Goal: Transaction & Acquisition: Obtain resource

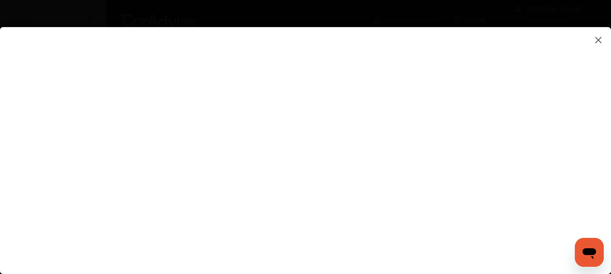
click at [404, 124] on flutter-view at bounding box center [305, 141] width 611 height 229
click at [593, 253] on icon "Open messaging window" at bounding box center [589, 254] width 14 height 11
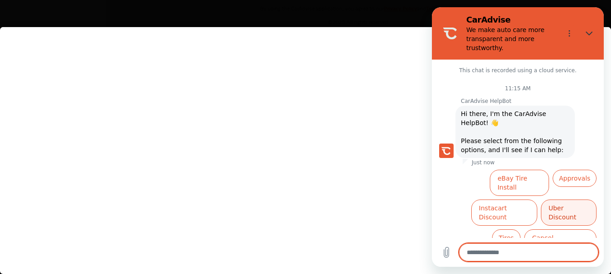
scroll to position [34, 0]
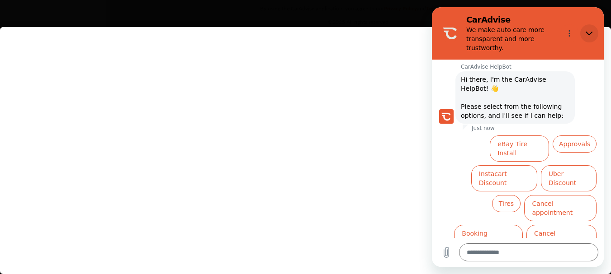
click at [590, 35] on icon "Close" at bounding box center [588, 33] width 7 height 7
type textarea "*"
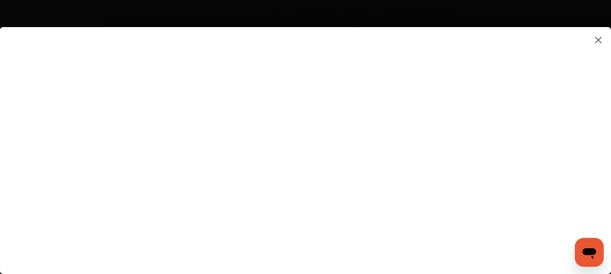
click at [585, 192] on flutter-view at bounding box center [305, 141] width 611 height 229
click at [538, 235] on flutter-view at bounding box center [305, 141] width 611 height 229
click at [562, 216] on flutter-view at bounding box center [305, 141] width 611 height 229
click at [264, 169] on flutter-view at bounding box center [305, 141] width 611 height 229
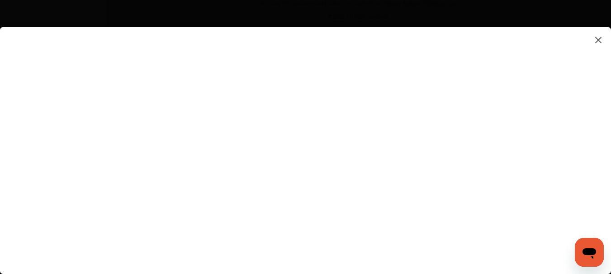
click at [600, 42] on img at bounding box center [598, 39] width 11 height 11
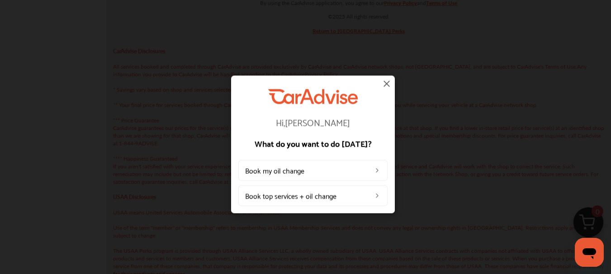
click at [386, 80] on img at bounding box center [386, 83] width 11 height 11
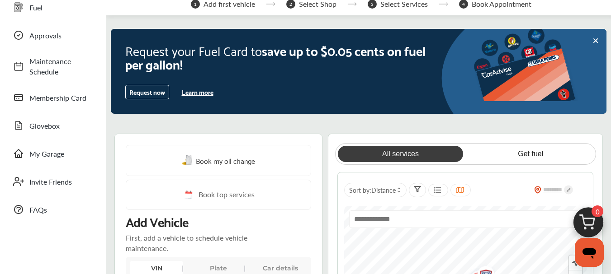
scroll to position [50, 0]
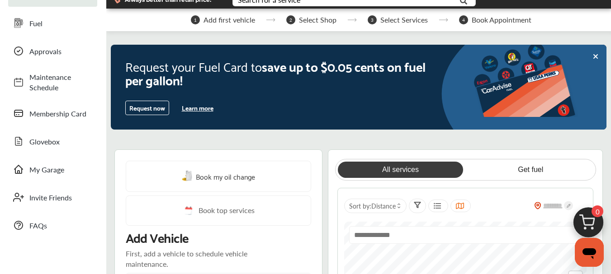
click at [147, 104] on button "Request now" at bounding box center [147, 108] width 44 height 14
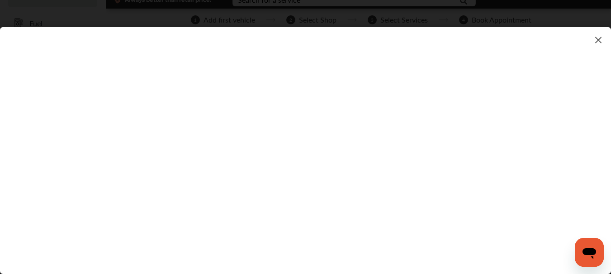
click at [348, 253] on flutter-view at bounding box center [305, 141] width 611 height 229
click at [391, 254] on flutter-view at bounding box center [305, 141] width 611 height 229
click at [603, 137] on flutter-view at bounding box center [305, 141] width 611 height 229
click at [352, 118] on flutter-view at bounding box center [305, 141] width 611 height 229
type input "**********"
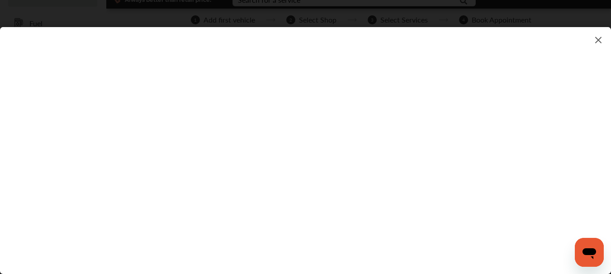
click at [418, 167] on flutter-view at bounding box center [305, 141] width 611 height 229
click at [369, 133] on flutter-view at bounding box center [305, 141] width 611 height 229
type textarea "*******"
click at [384, 184] on flutter-view "*******" at bounding box center [305, 141] width 611 height 229
click at [387, 188] on flutter-view "*******" at bounding box center [305, 141] width 611 height 229
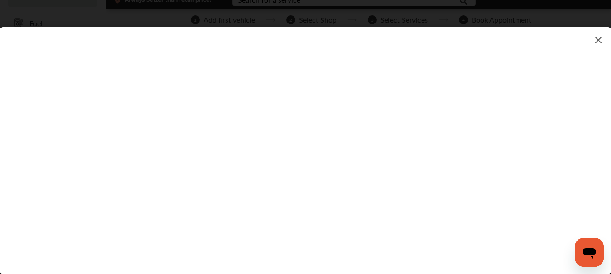
click at [387, 188] on flutter-view at bounding box center [305, 141] width 611 height 229
click at [368, 189] on flutter-view at bounding box center [305, 141] width 611 height 229
click at [372, 220] on flutter-view "**********" at bounding box center [305, 141] width 611 height 229
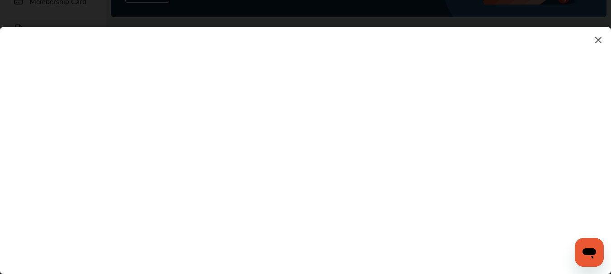
scroll to position [170, 0]
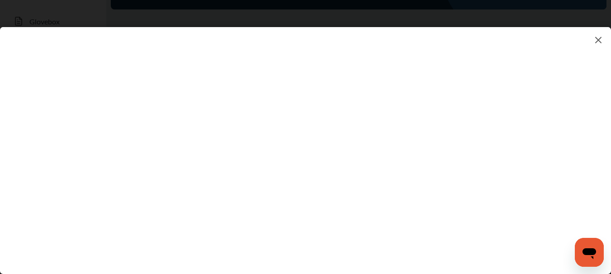
click at [606, 202] on flutter-view at bounding box center [305, 141] width 611 height 229
click at [489, 115] on flutter-view at bounding box center [305, 141] width 611 height 229
click at [538, 113] on flutter-view at bounding box center [305, 141] width 611 height 229
click at [537, 108] on flutter-view at bounding box center [305, 141] width 611 height 229
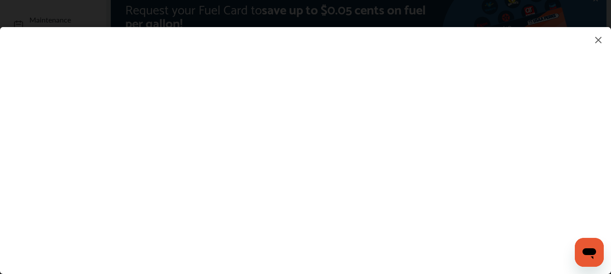
click at [603, 82] on flutter-view at bounding box center [305, 141] width 611 height 229
click at [597, 45] on img at bounding box center [598, 39] width 11 height 11
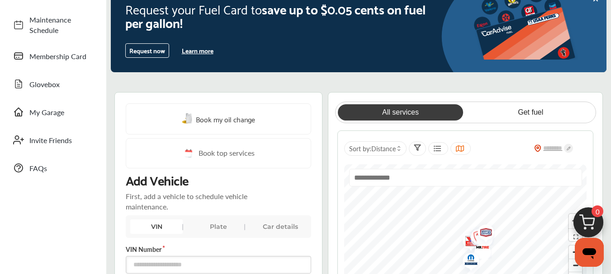
click at [603, 40] on div at bounding box center [523, 24] width 166 height 75
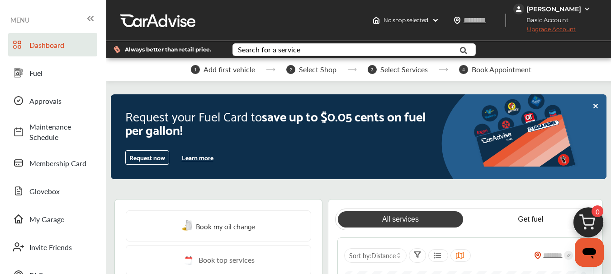
click at [93, 16] on icon at bounding box center [90, 18] width 11 height 11
click at [120, 16] on div at bounding box center [158, 21] width 76 height 14
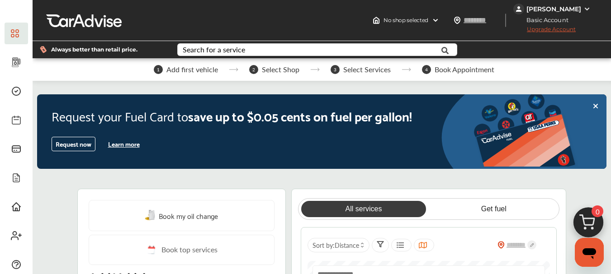
click at [93, 16] on div at bounding box center [84, 21] width 76 height 14
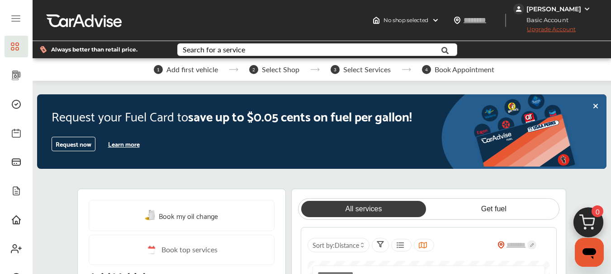
click at [18, 19] on icon at bounding box center [16, 19] width 8 height 0
